Goal: Transaction & Acquisition: Purchase product/service

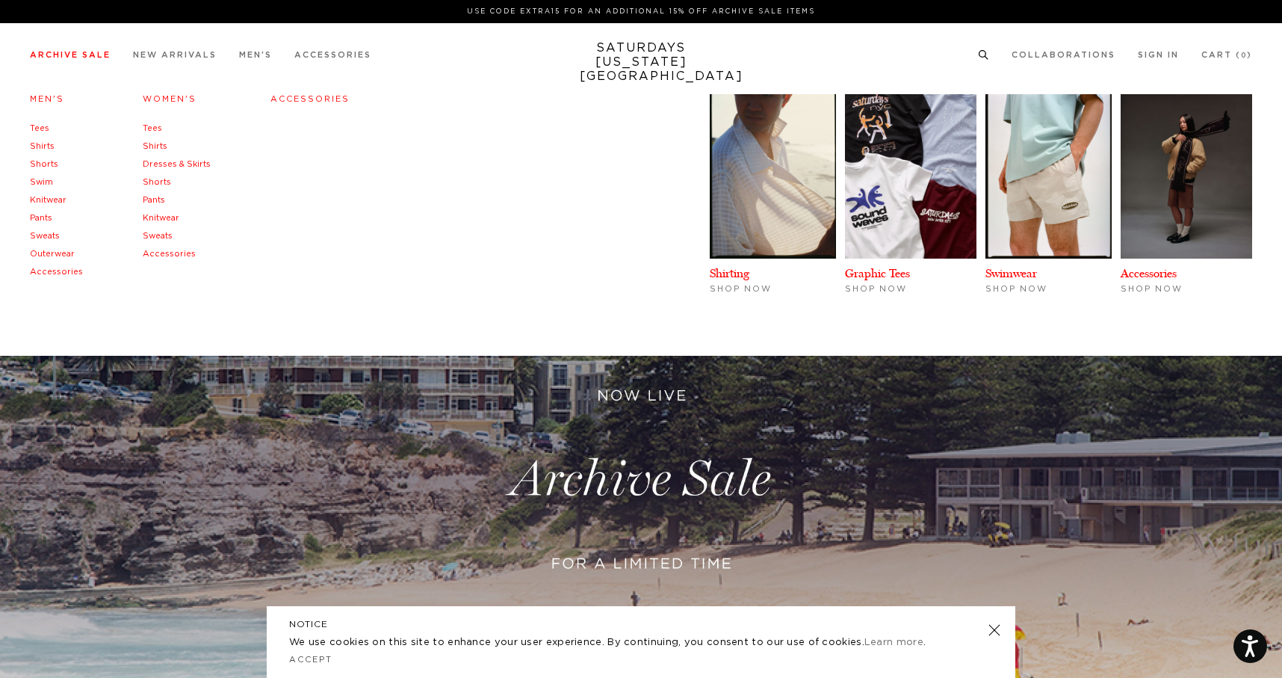
click at [43, 127] on link "Tees" at bounding box center [39, 128] width 19 height 8
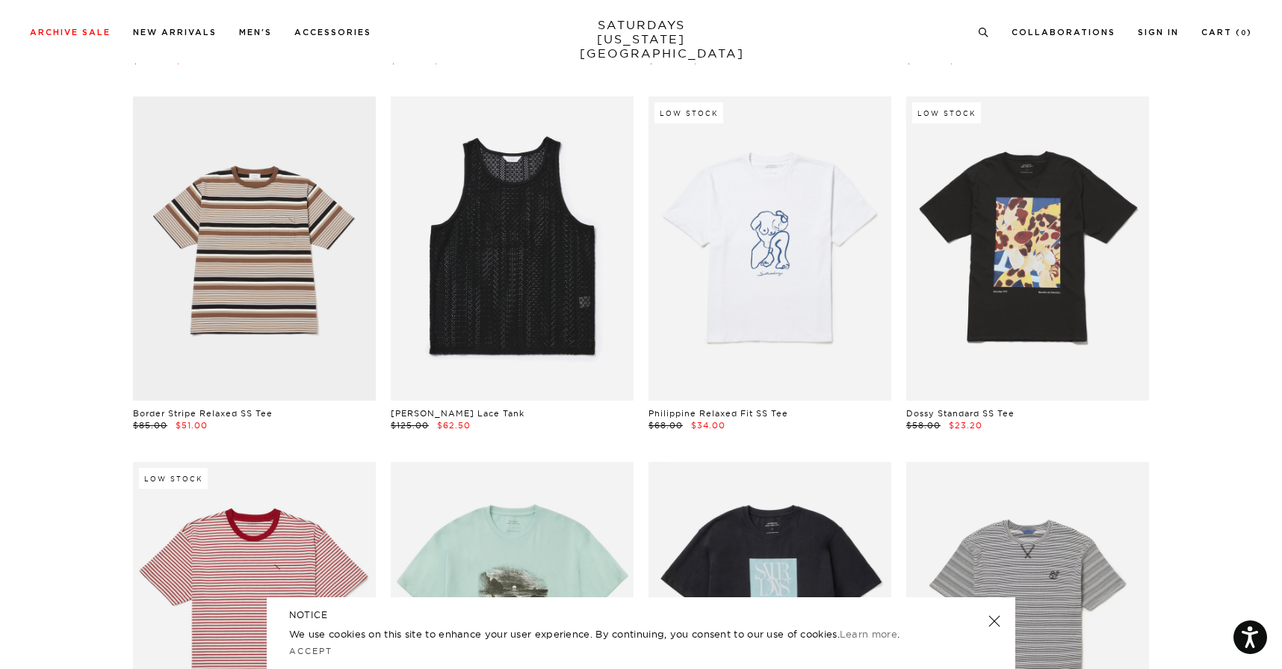
scroll to position [1882, 0]
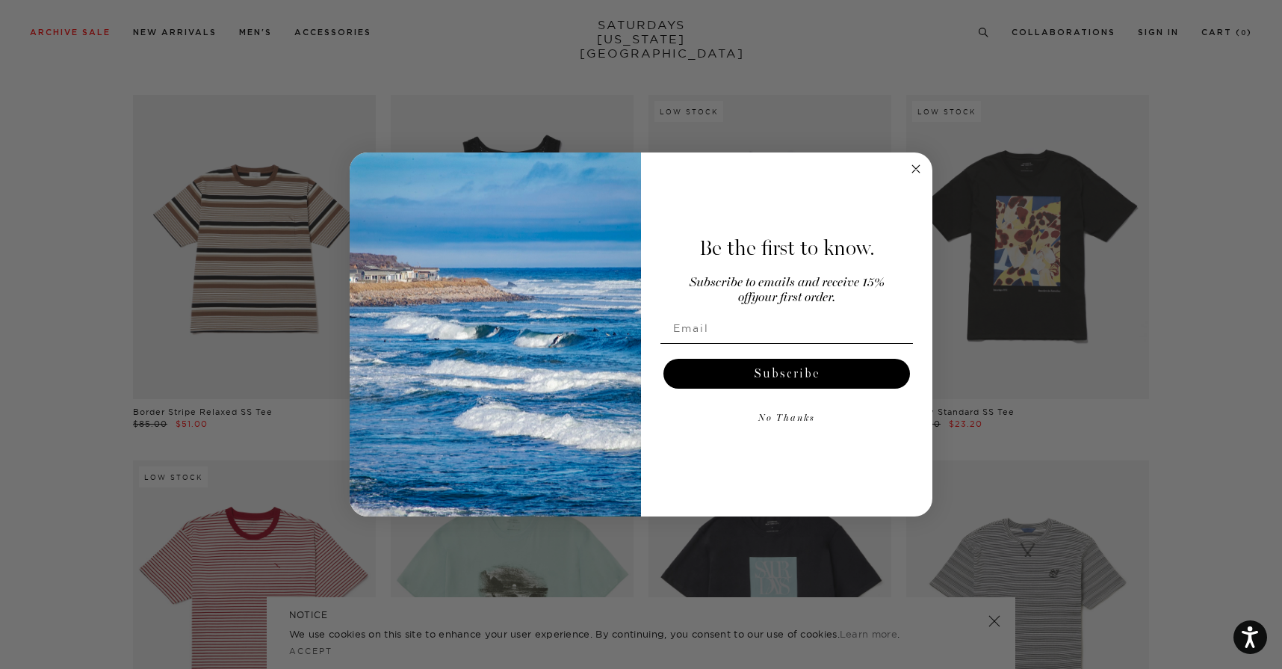
click at [917, 167] on circle "Close dialog" at bounding box center [916, 168] width 17 height 17
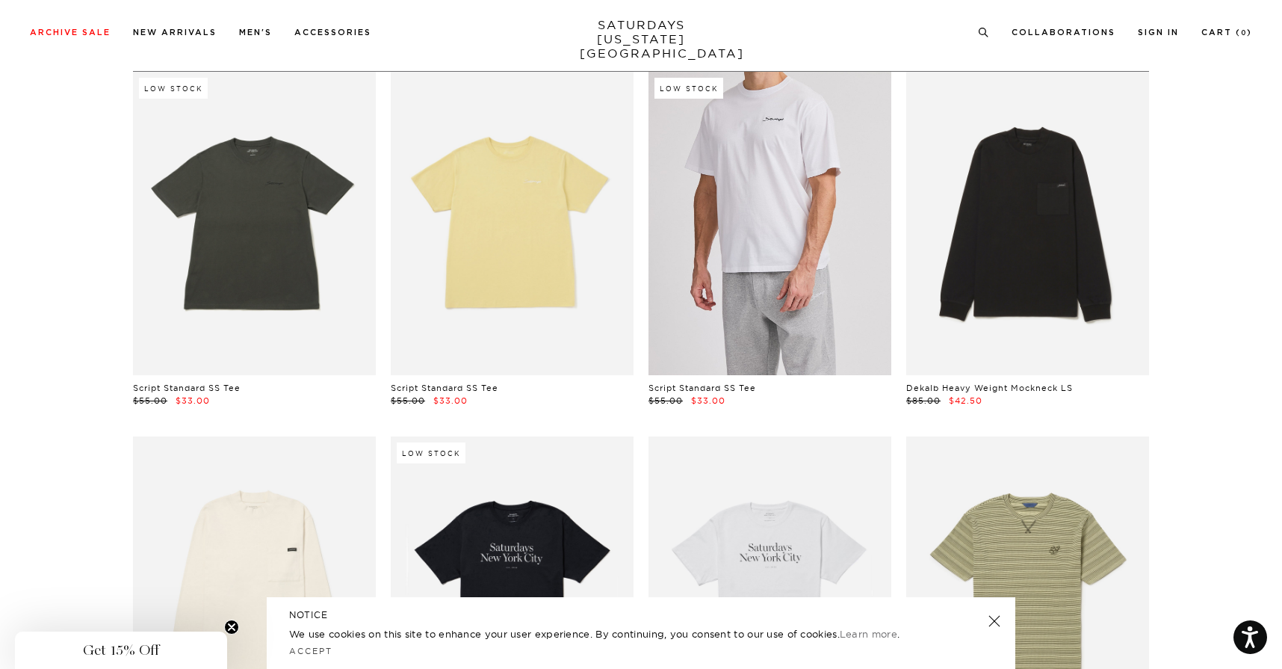
scroll to position [0, 0]
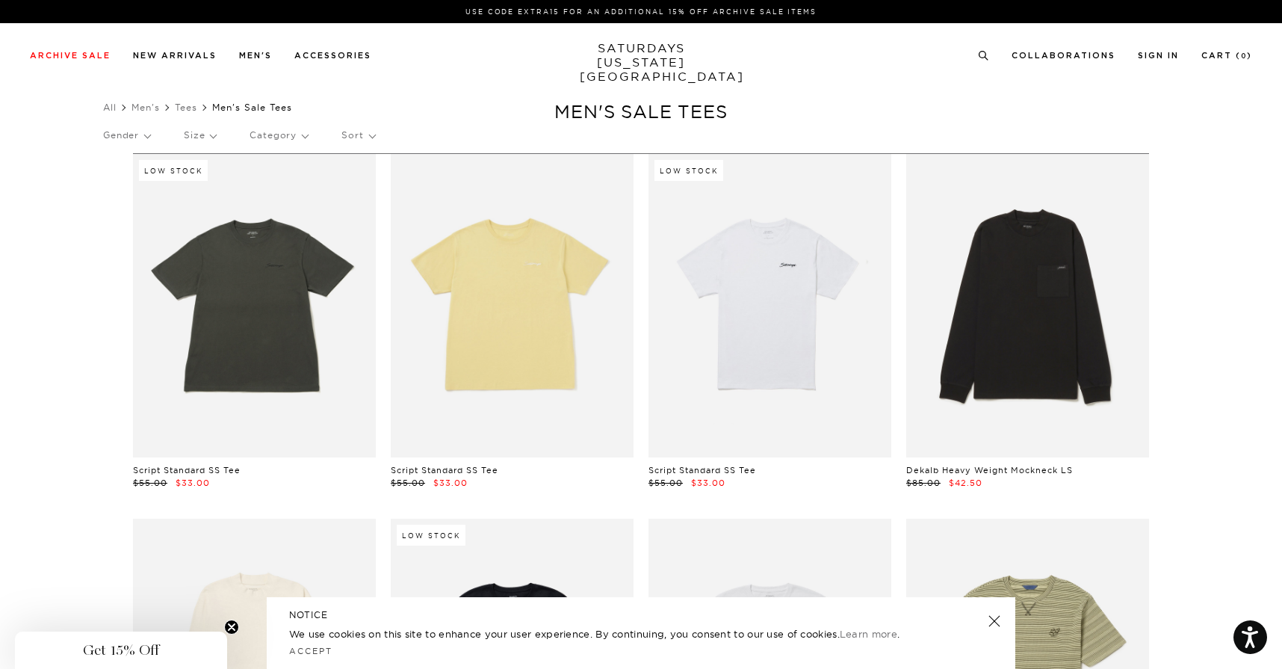
click at [212, 138] on p "Size" at bounding box center [200, 135] width 32 height 34
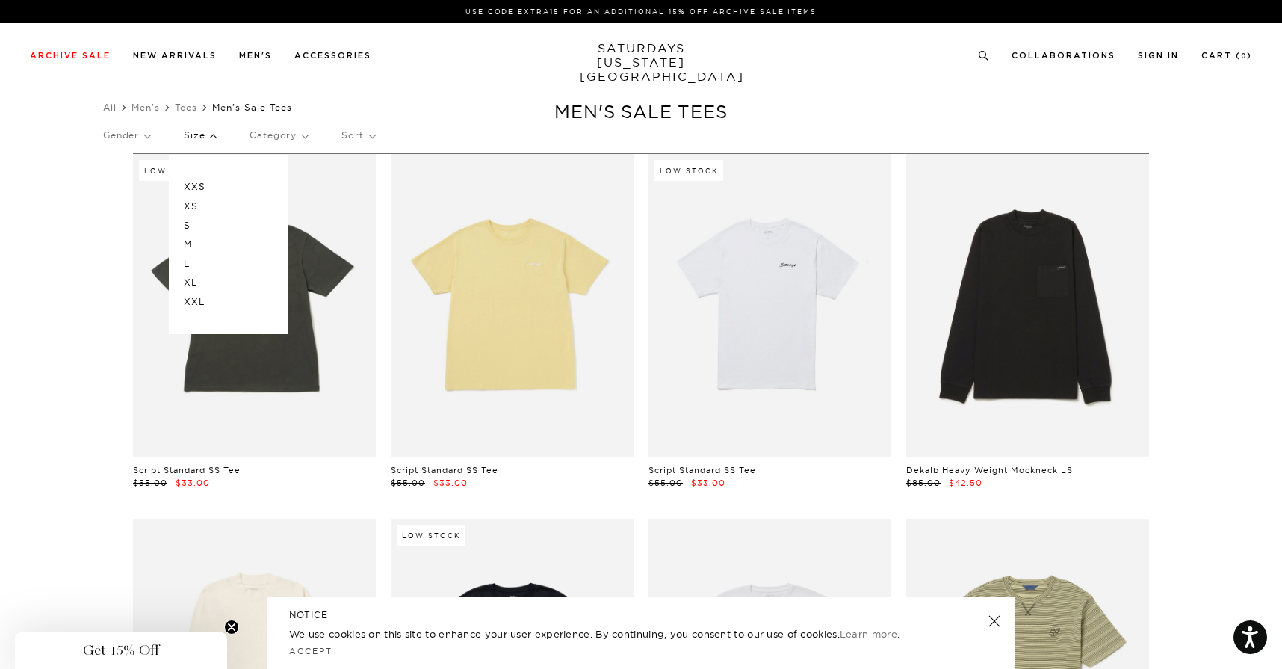
click at [199, 263] on p "L" at bounding box center [229, 263] width 90 height 19
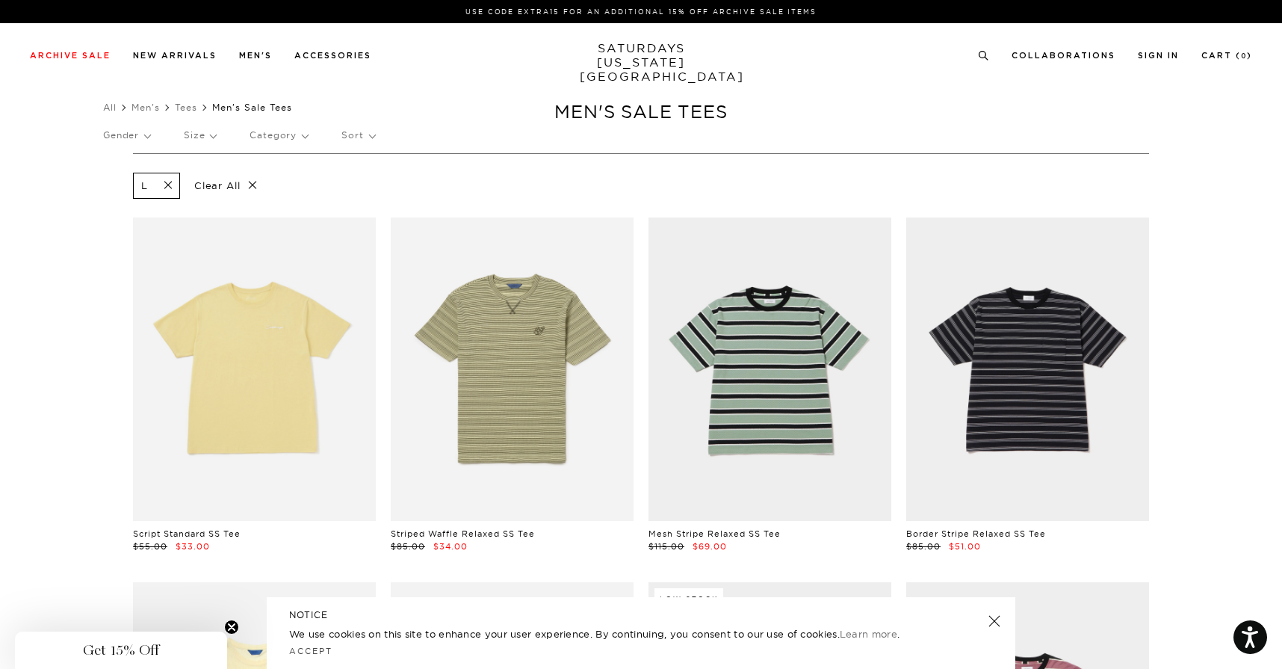
click at [169, 184] on span at bounding box center [163, 186] width 31 height 14
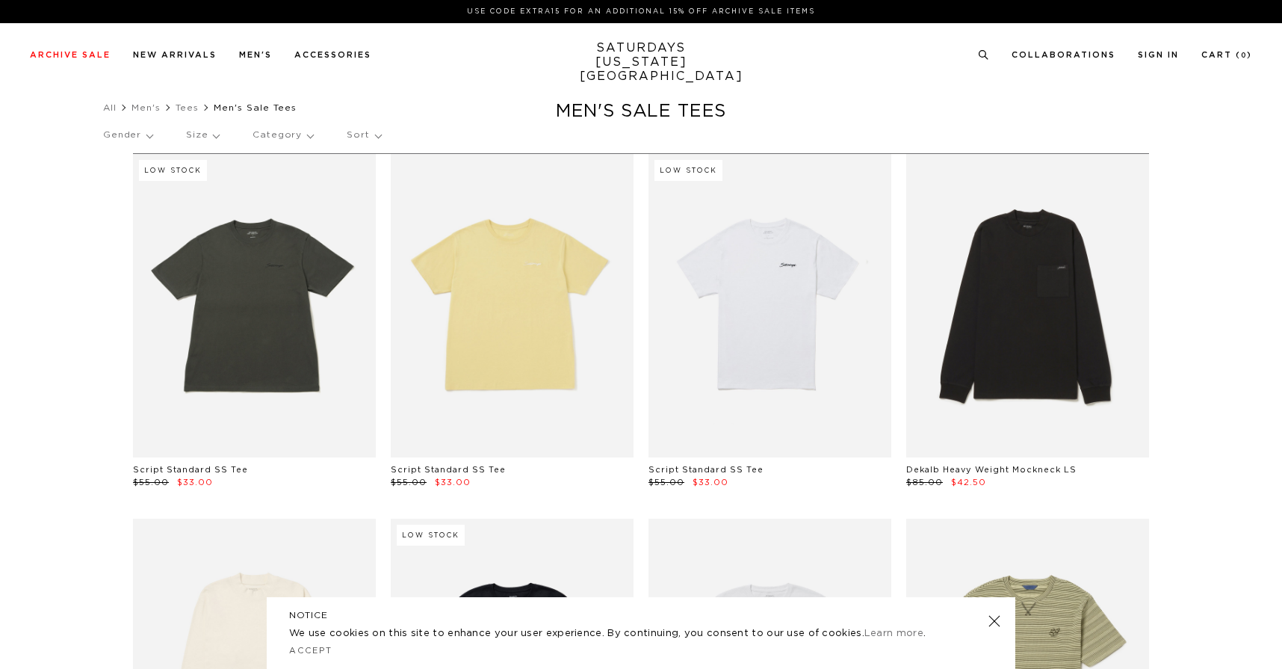
click at [205, 134] on p "Size" at bounding box center [202, 135] width 33 height 34
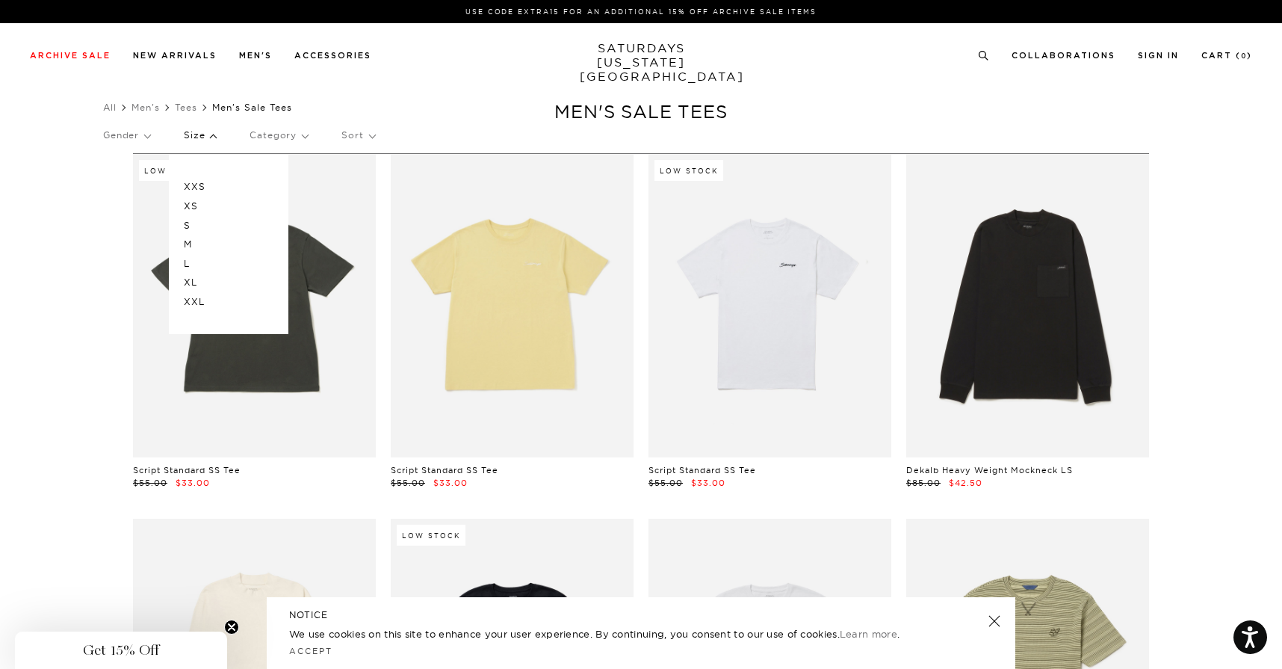
click at [199, 241] on p "M" at bounding box center [229, 244] width 90 height 19
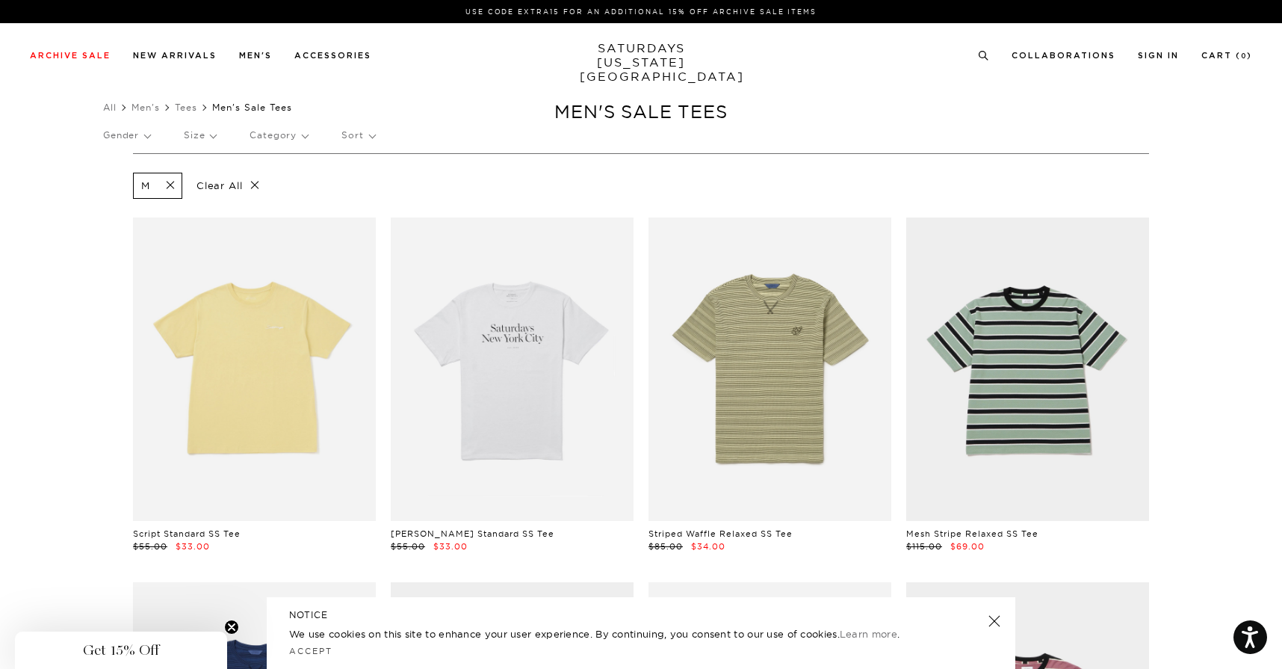
click at [223, 183] on p "Clear All" at bounding box center [228, 186] width 77 height 26
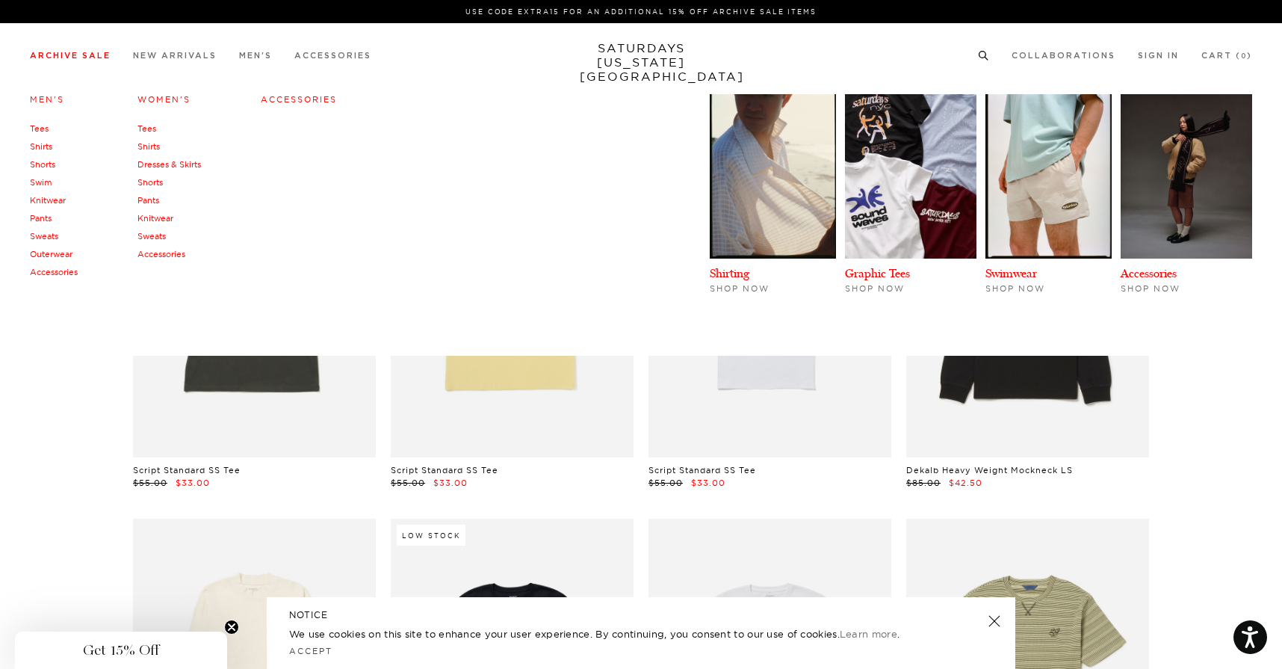
click at [43, 147] on link "Shirts" at bounding box center [41, 146] width 22 height 10
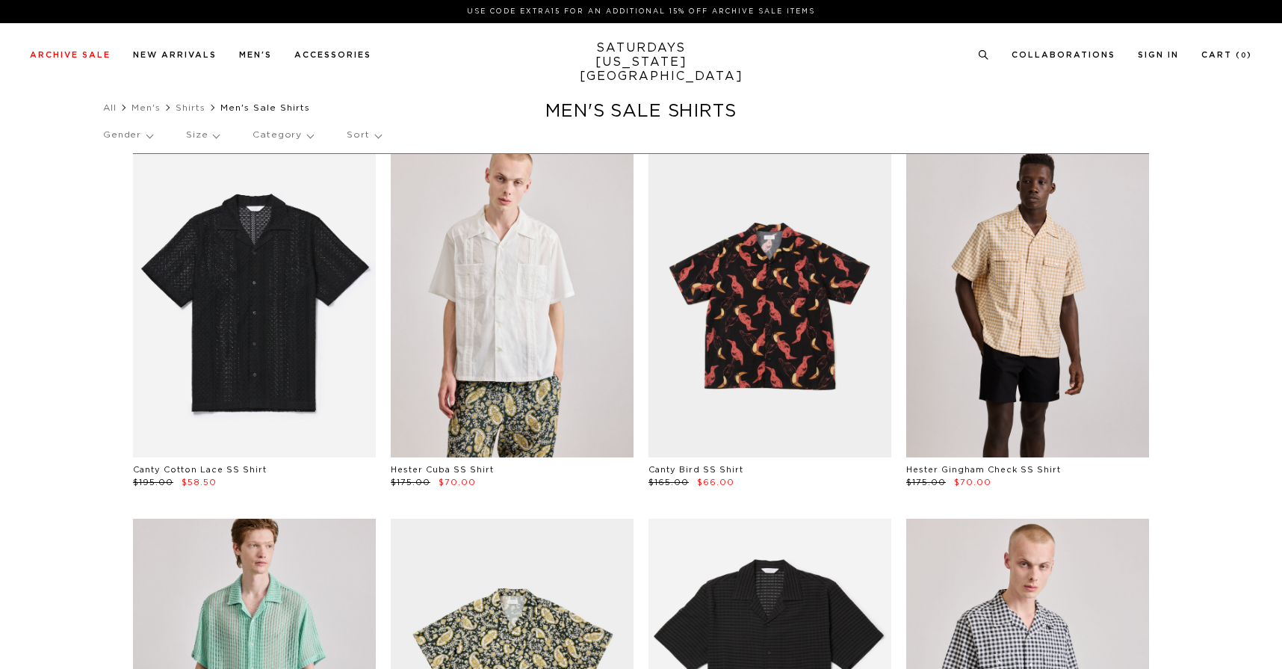
click at [214, 132] on p "Size" at bounding box center [202, 135] width 33 height 34
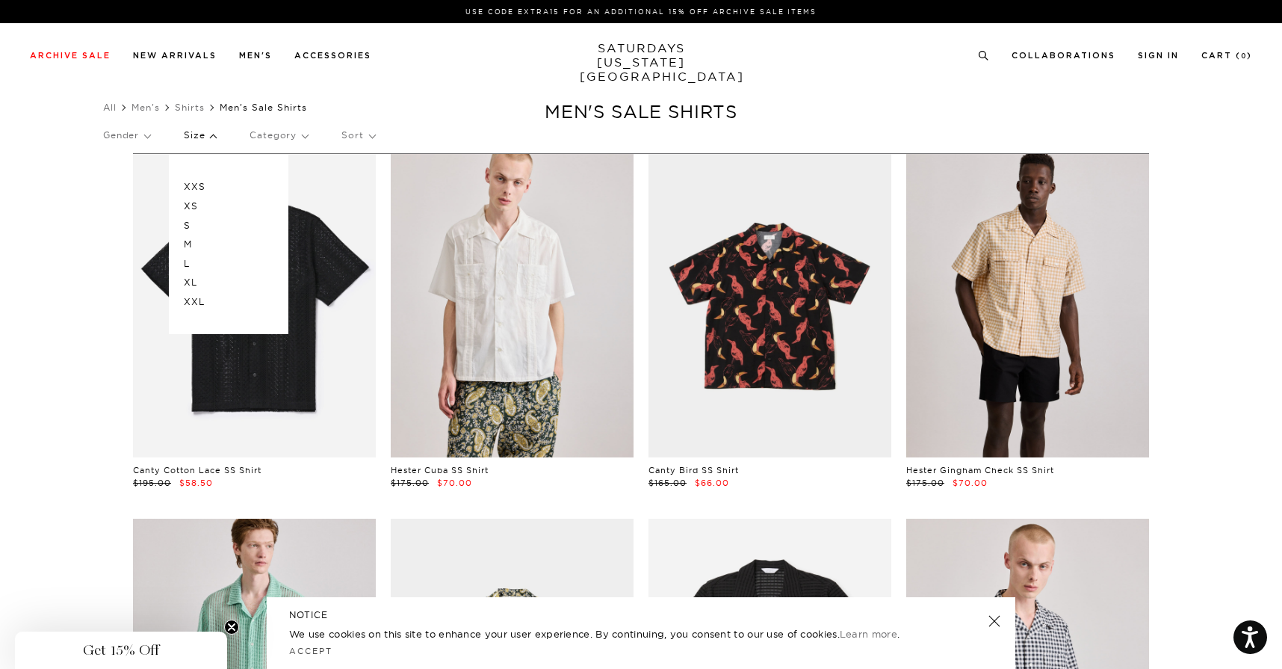
click at [199, 261] on p "L" at bounding box center [229, 263] width 90 height 19
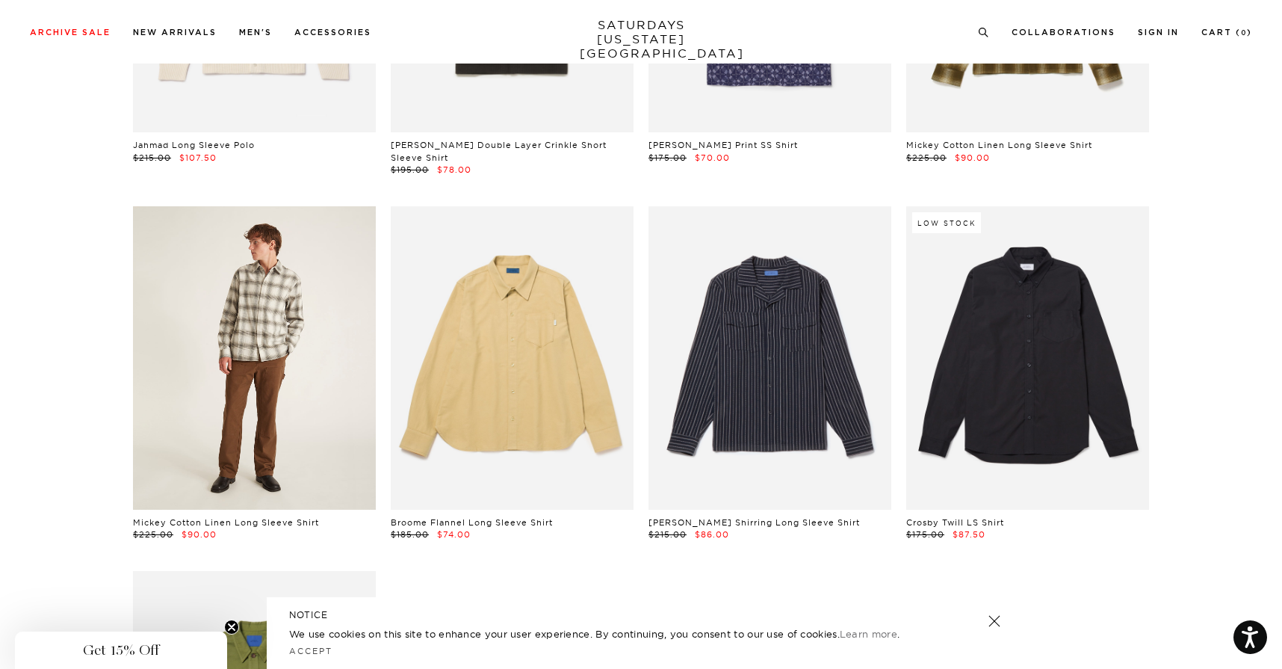
scroll to position [2914, 0]
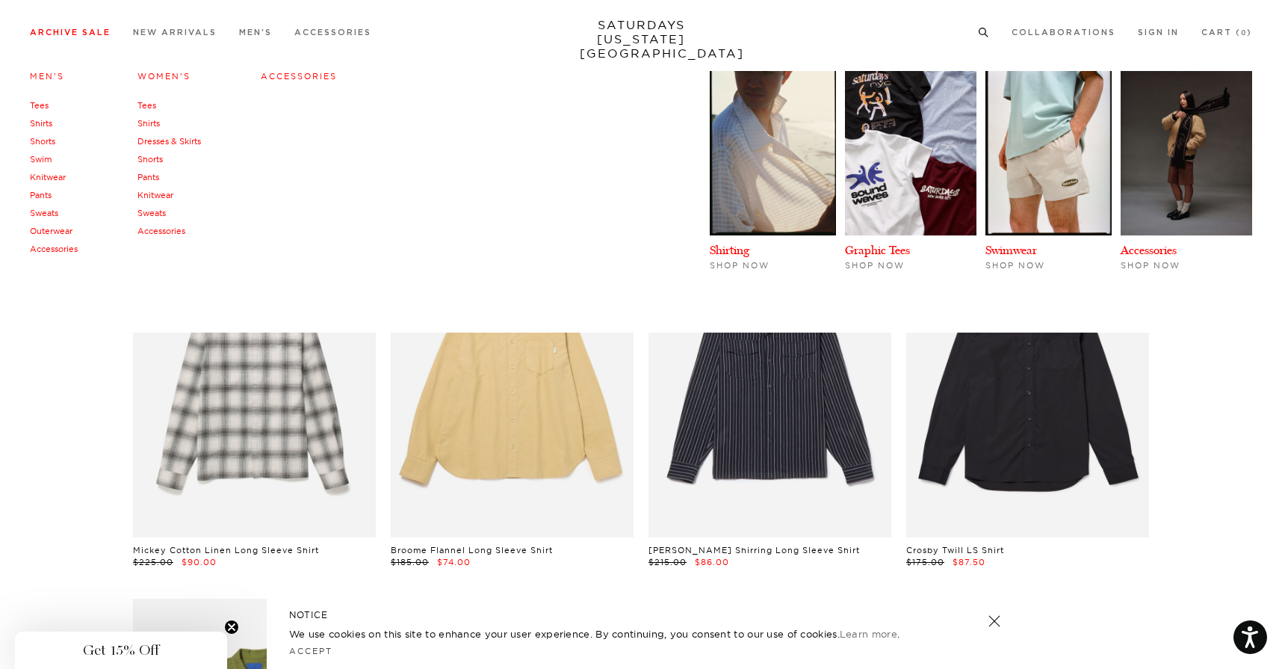
click at [44, 176] on link "Knitwear" at bounding box center [48, 177] width 36 height 10
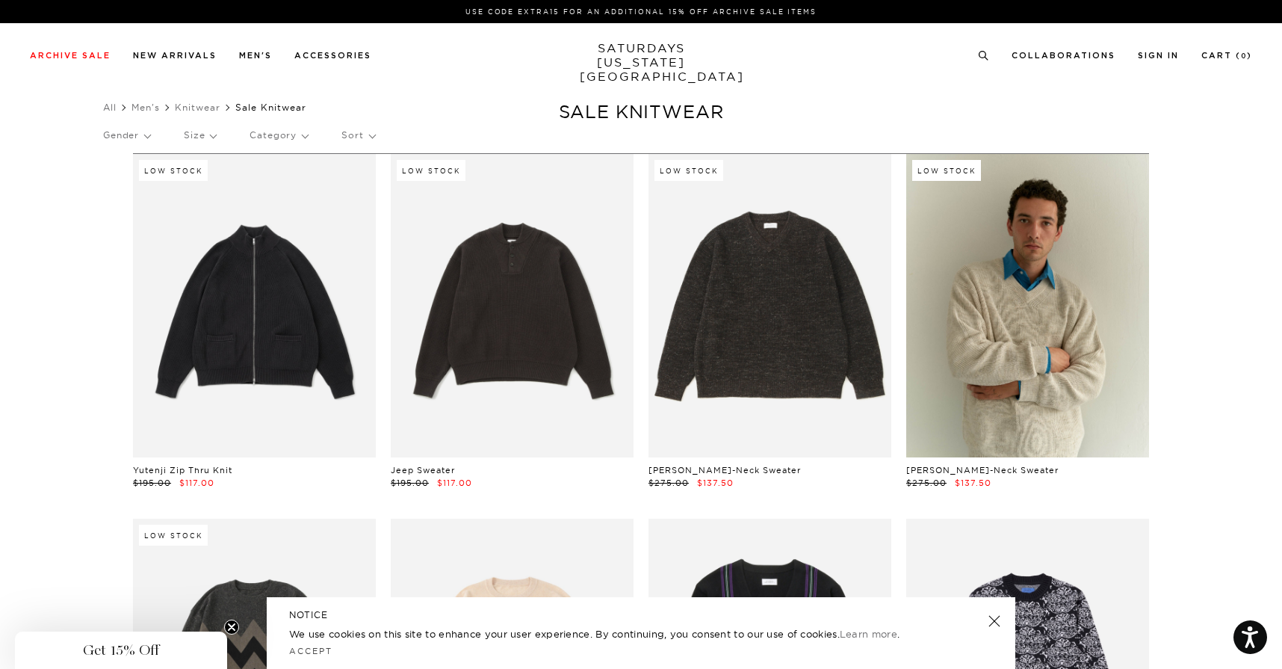
click at [195, 135] on p "Size" at bounding box center [200, 135] width 32 height 34
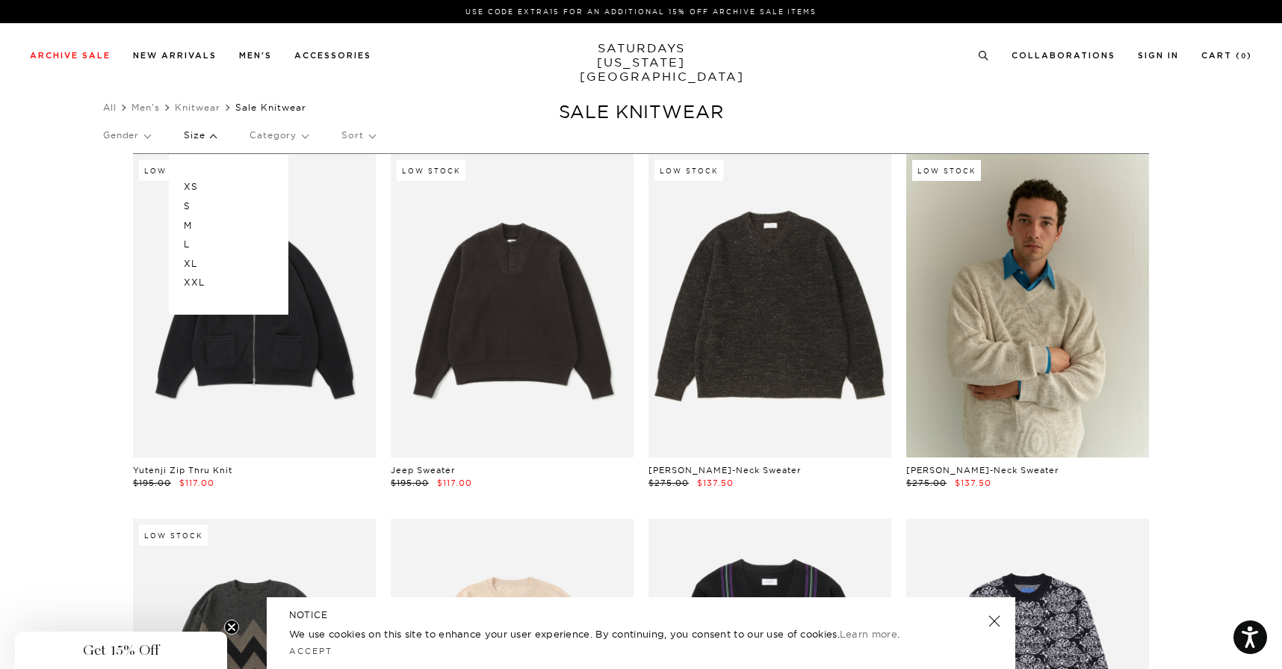
click at [207, 244] on p "L" at bounding box center [229, 244] width 90 height 19
